Goal: Task Accomplishment & Management: Manage account settings

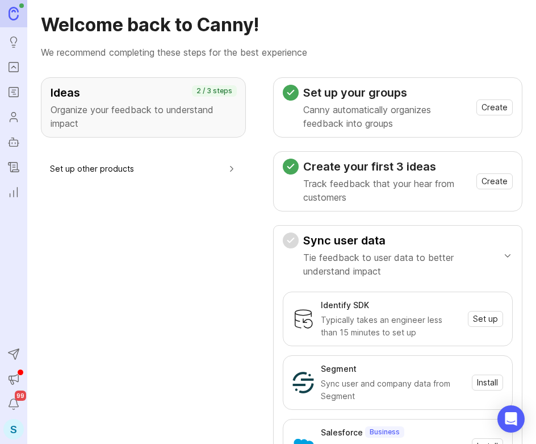
click at [12, 427] on div "S" at bounding box center [13, 429] width 20 height 20
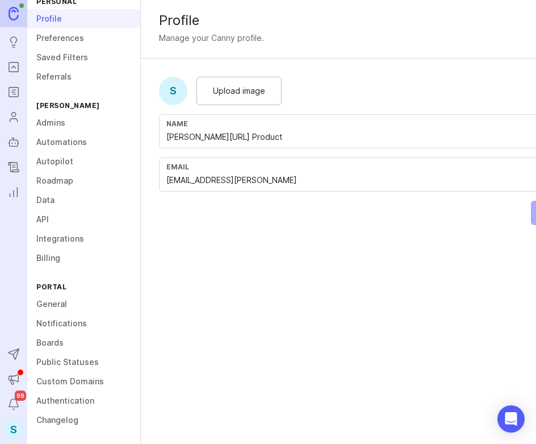
scroll to position [29, 0]
click at [57, 334] on link "Boards" at bounding box center [83, 342] width 113 height 19
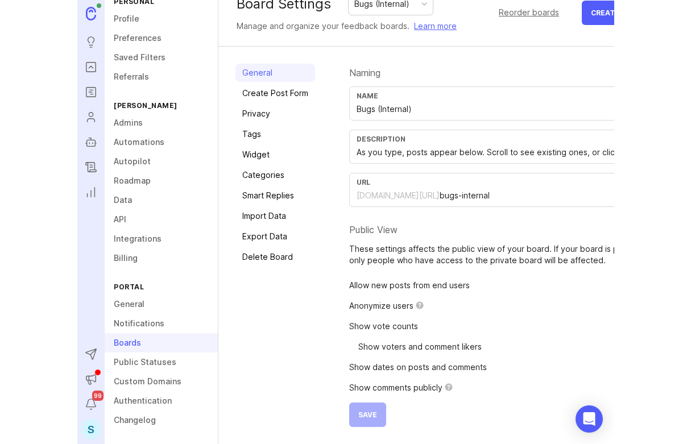
scroll to position [36, 9]
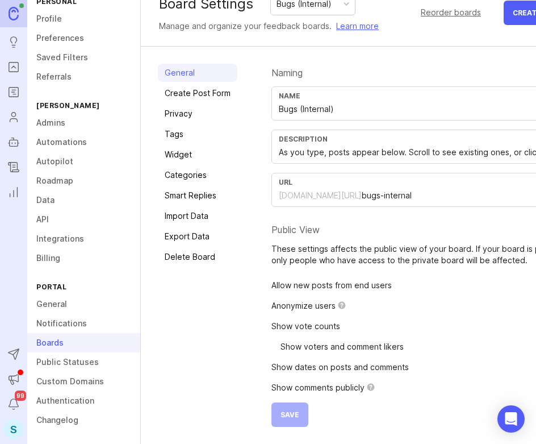
drag, startPoint x: 207, startPoint y: 327, endPoint x: 417, endPoint y: 328, distance: 209.1
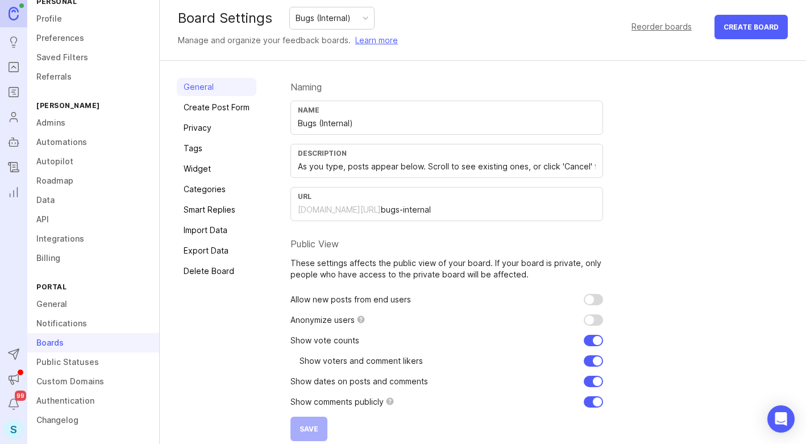
scroll to position [18, 0]
